Goal: Download file/media

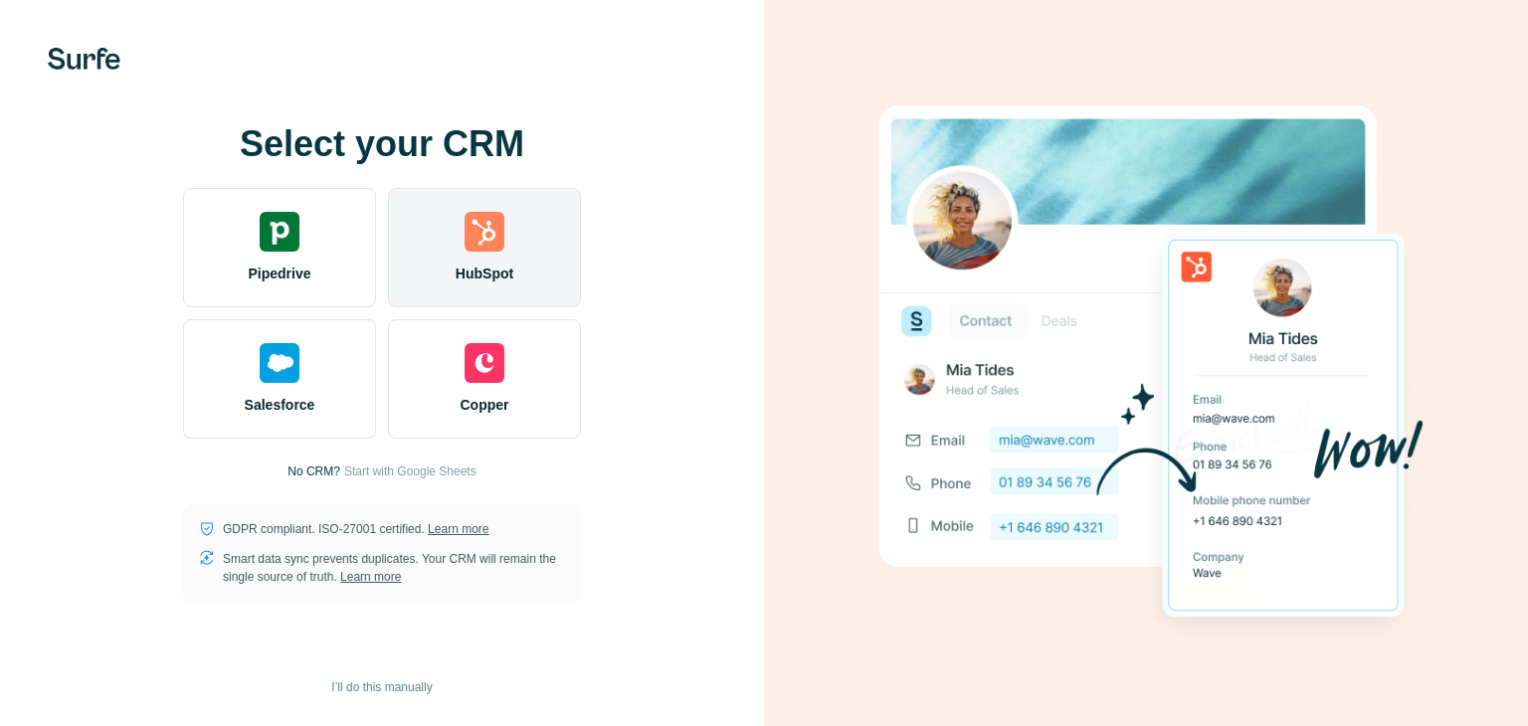
click at [496, 239] on img at bounding box center [485, 232] width 40 height 40
click at [498, 252] on div "HubSpot" at bounding box center [484, 247] width 193 height 119
click at [505, 235] on div "HubSpot" at bounding box center [484, 247] width 193 height 119
